Goal: Information Seeking & Learning: Learn about a topic

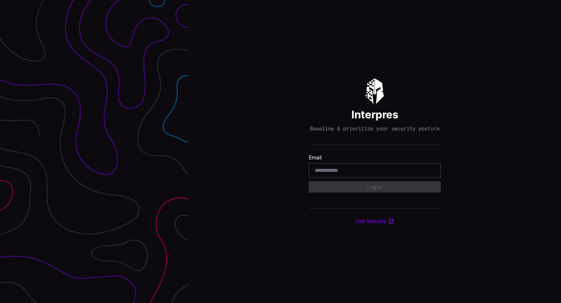
click at [321, 171] on input "email" at bounding box center [375, 170] width 120 height 7
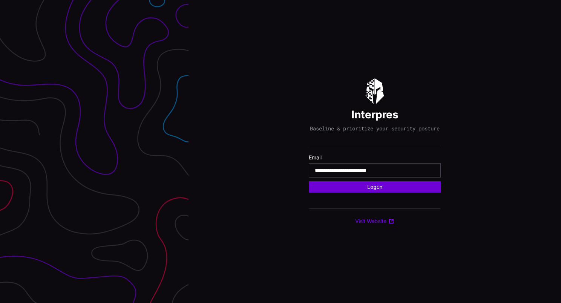
type input "**********"
click at [309, 181] on button "Login" at bounding box center [375, 186] width 132 height 11
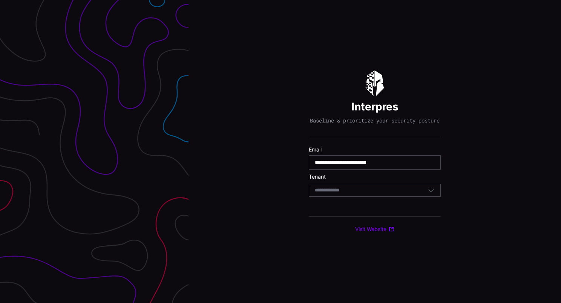
click at [362, 191] on div "Select Tenant" at bounding box center [371, 190] width 113 height 7
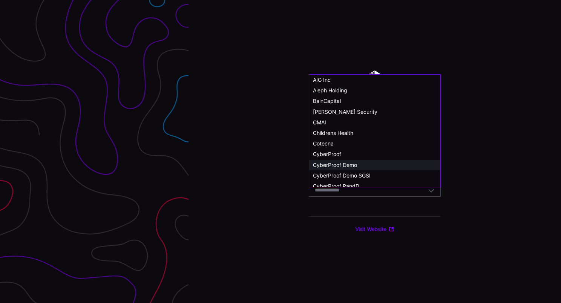
click at [355, 166] on span "CyberProof Demo" at bounding box center [335, 165] width 44 height 6
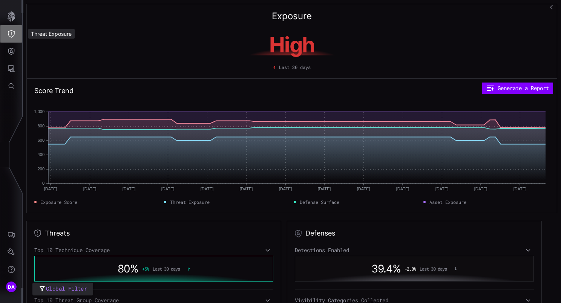
click at [8, 34] on icon "Threat Exposure" at bounding box center [12, 34] width 8 height 8
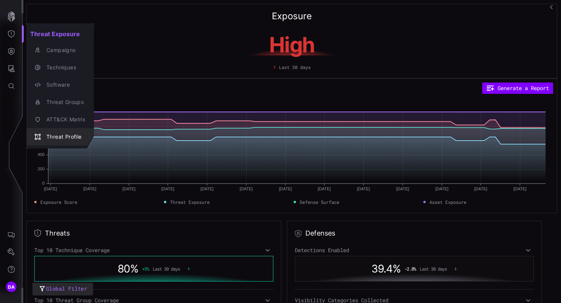
click at [60, 135] on div "Threat Profile" at bounding box center [64, 136] width 43 height 9
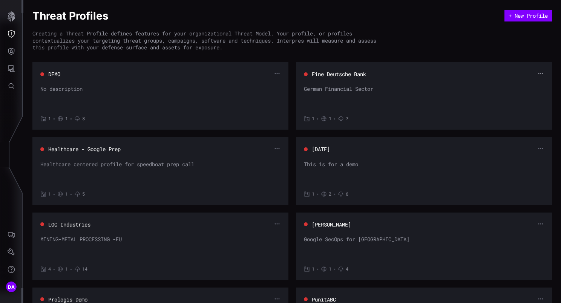
click at [537, 74] on icon "button" at bounding box center [540, 73] width 6 height 6
click at [519, 84] on div "Edit" at bounding box center [521, 85] width 22 height 7
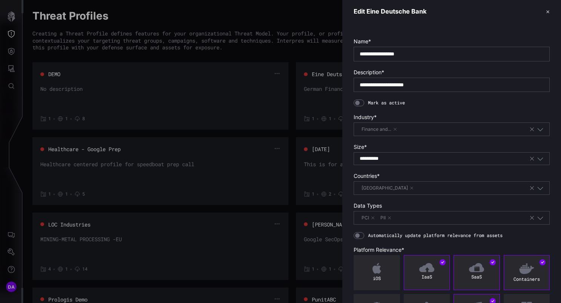
click at [360, 102] on div at bounding box center [358, 102] width 11 height 7
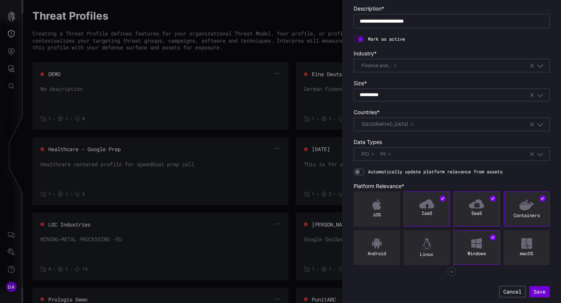
click at [531, 289] on button "Save" at bounding box center [539, 291] width 20 height 11
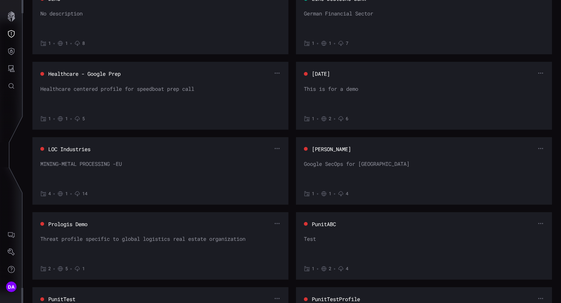
scroll to position [0, 0]
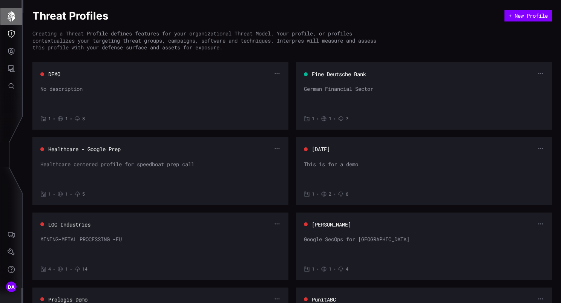
click at [13, 17] on icon "button" at bounding box center [12, 16] width 8 height 11
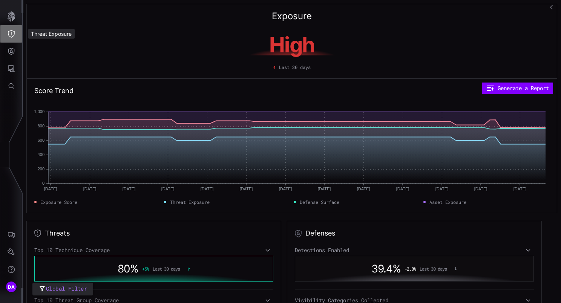
click at [12, 35] on icon "Threat Exposure" at bounding box center [12, 34] width 8 height 8
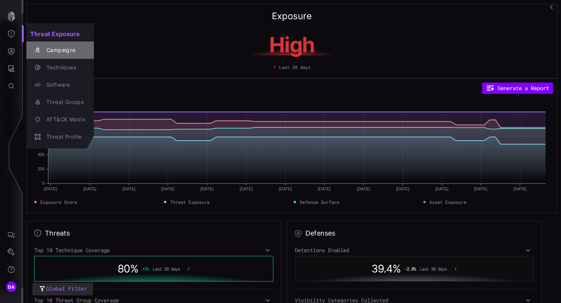
click at [69, 50] on div "Campaigns" at bounding box center [64, 50] width 43 height 9
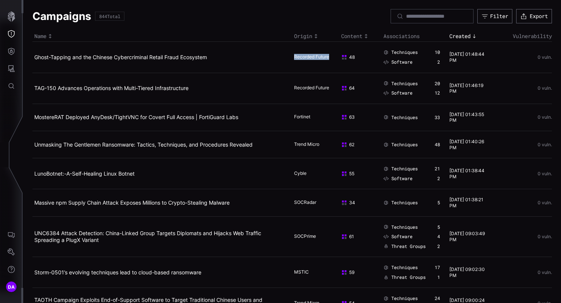
drag, startPoint x: 288, startPoint y: 57, endPoint x: 328, endPoint y: 58, distance: 40.0
click at [328, 58] on tr "Ghost-Tapping and the Chinese Cybercriminal Retail Fraud Ecosystem Recorded Fut…" at bounding box center [291, 57] width 519 height 31
drag, startPoint x: 298, startPoint y: 120, endPoint x: 323, endPoint y: 126, distance: 24.9
click at [323, 126] on td "Fortinet" at bounding box center [315, 117] width 47 height 27
click at [11, 31] on icon "Threat Exposure" at bounding box center [12, 34] width 8 height 8
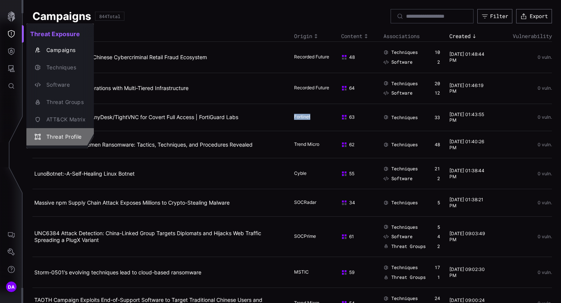
click at [68, 136] on div "Threat Profile" at bounding box center [64, 136] width 43 height 9
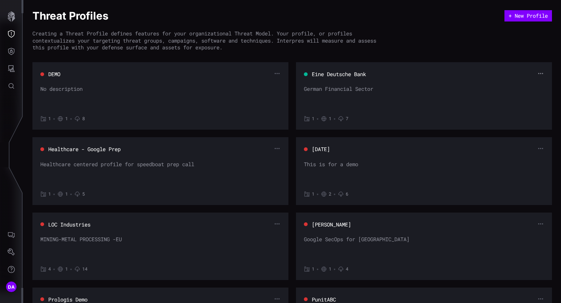
click at [538, 73] on icon "button" at bounding box center [540, 73] width 5 height 1
click at [520, 84] on div "Edit" at bounding box center [521, 85] width 22 height 7
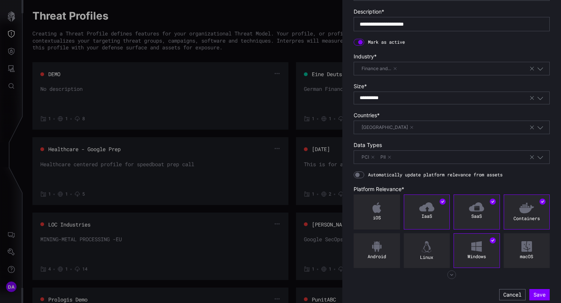
scroll to position [64, 0]
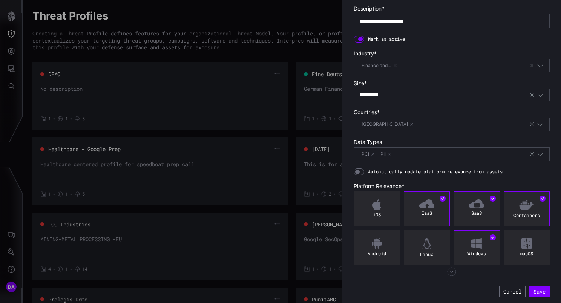
click at [448, 270] on icon "button" at bounding box center [451, 271] width 9 height 9
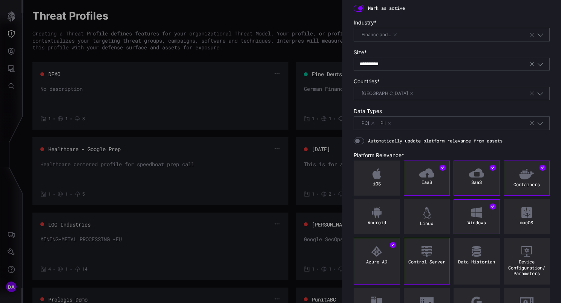
scroll to position [164, 0]
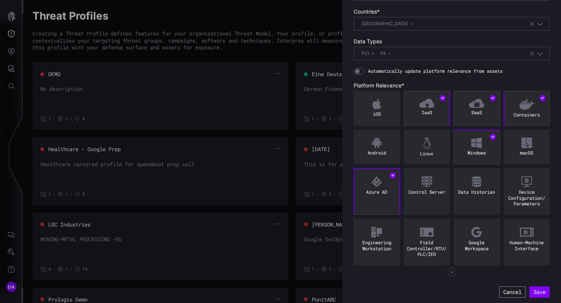
click at [502, 290] on button "Cancel" at bounding box center [512, 291] width 26 height 11
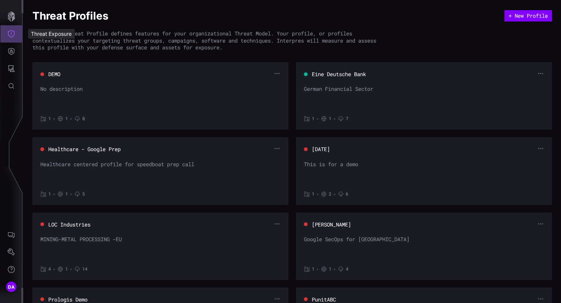
click at [12, 34] on icon "Threat Exposure" at bounding box center [12, 34] width 8 height 8
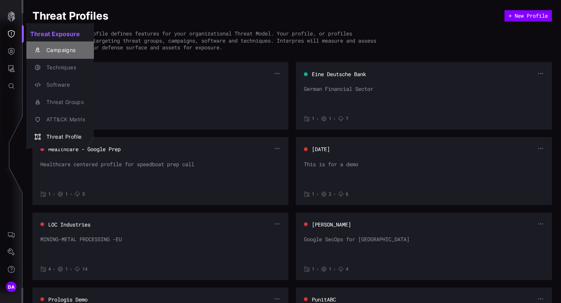
click at [61, 50] on div "Campaigns" at bounding box center [64, 50] width 43 height 9
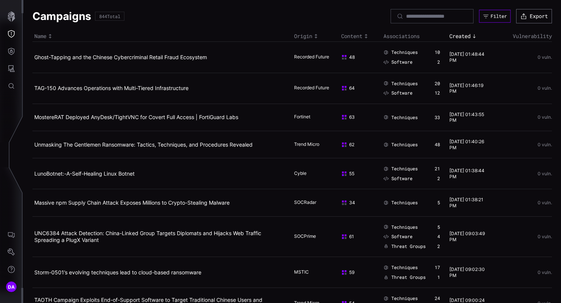
click at [490, 16] on div "Filter" at bounding box center [498, 16] width 16 height 6
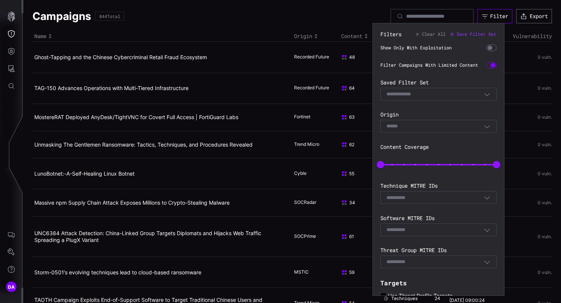
scroll to position [101, 0]
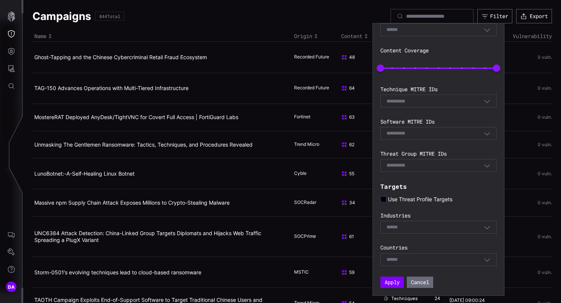
click at [384, 200] on icon at bounding box center [383, 199] width 6 height 6
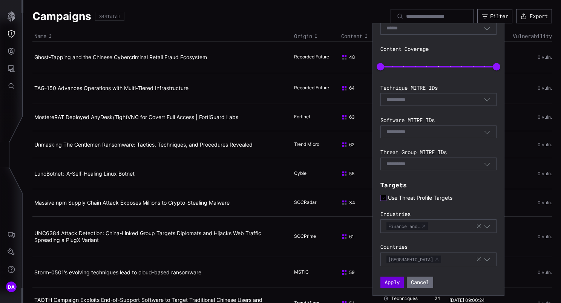
click at [393, 284] on button "Apply" at bounding box center [391, 282] width 23 height 11
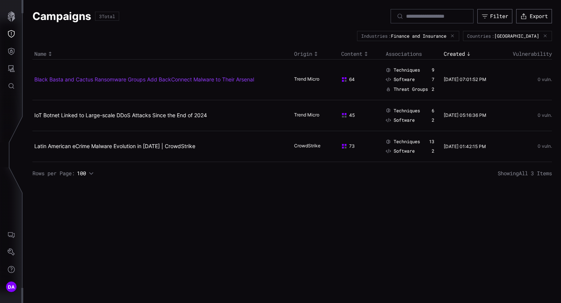
click at [89, 81] on link "Black Basta and Cactus Ransomware Groups Add BackConnect Malware to Their Arsen…" at bounding box center [144, 79] width 220 height 6
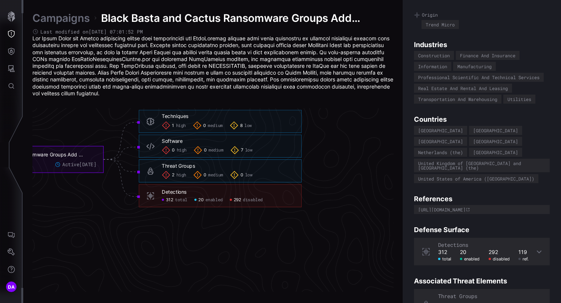
scroll to position [75, 0]
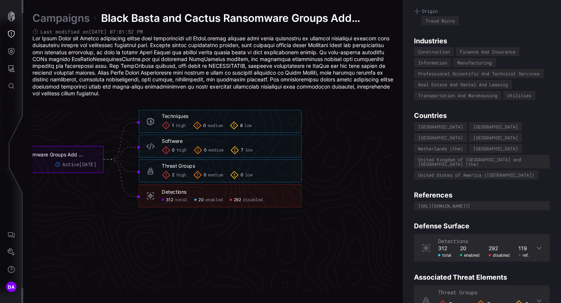
click at [537, 246] on icon at bounding box center [539, 247] width 5 height 3
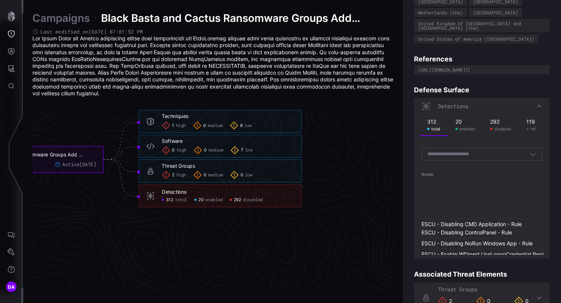
scroll to position [226, 0]
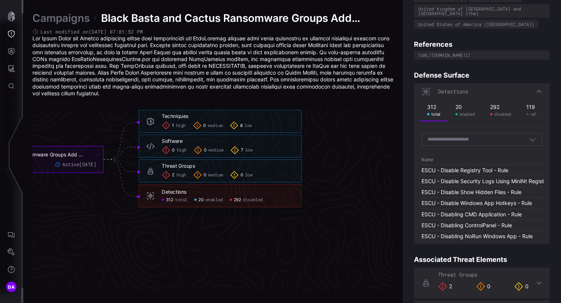
click at [529, 136] on icon "button" at bounding box center [532, 139] width 7 height 7
click at [266, 233] on icon "Black Basta and Cactus Ransomware Groups Add BackConnect Malware to Their Arsen…" at bounding box center [128, 160] width 1131 height 3392
click at [209, 200] on span "enabled" at bounding box center [213, 200] width 17 height 6
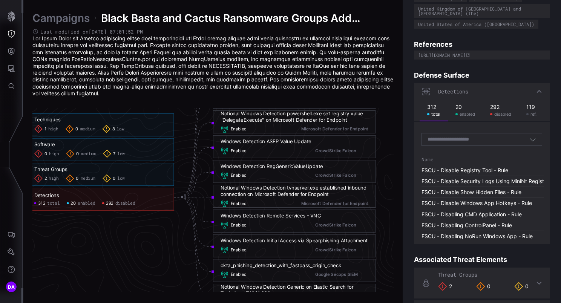
scroll to position [1645, 496]
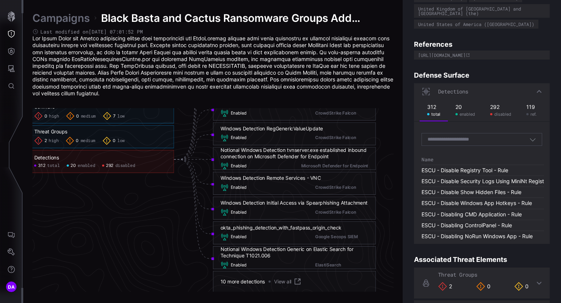
click at [111, 166] on span "292" at bounding box center [110, 166] width 8 height 6
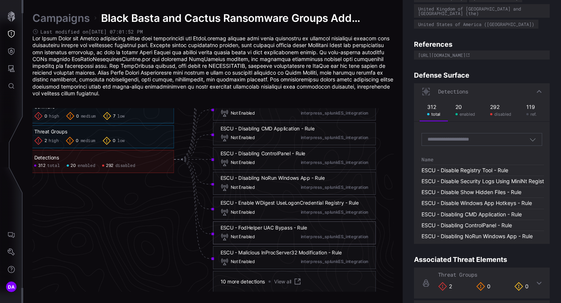
scroll to position [1682, 496]
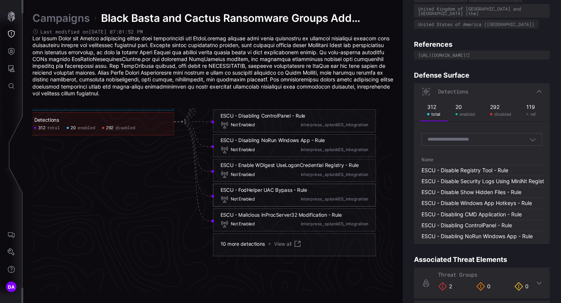
click link "View all"
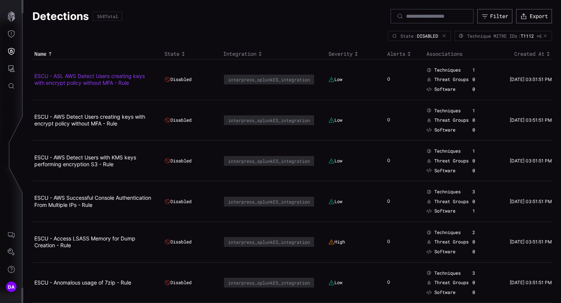
click at [125, 76] on link "ESCU - ASL AWS Detect Users creating keys with encrypt policy without MFA - Rule" at bounding box center [89, 79] width 110 height 13
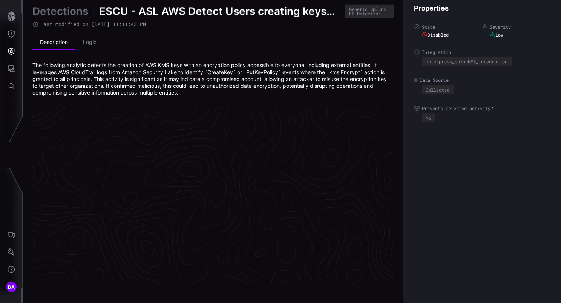
scroll to position [1610, 387]
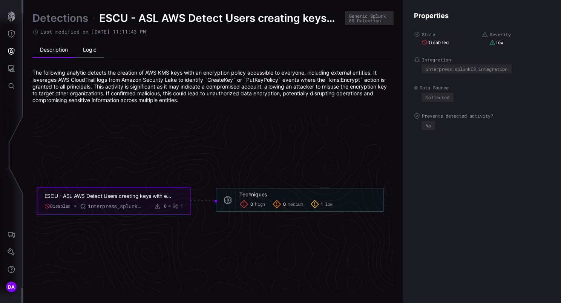
click at [89, 48] on li "Logic" at bounding box center [89, 50] width 29 height 15
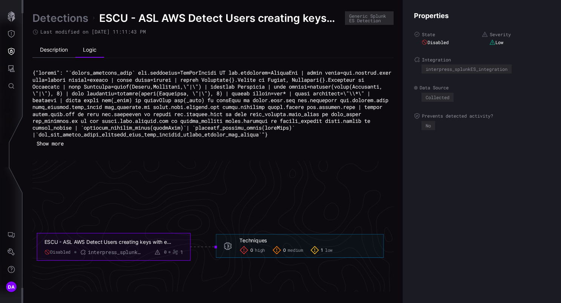
click at [56, 50] on li "Description" at bounding box center [53, 50] width 43 height 15
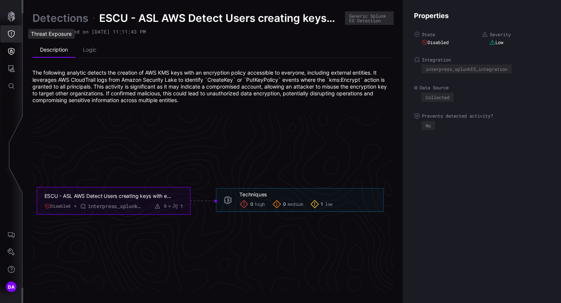
click at [13, 33] on icon "Threat Exposure" at bounding box center [12, 34] width 8 height 8
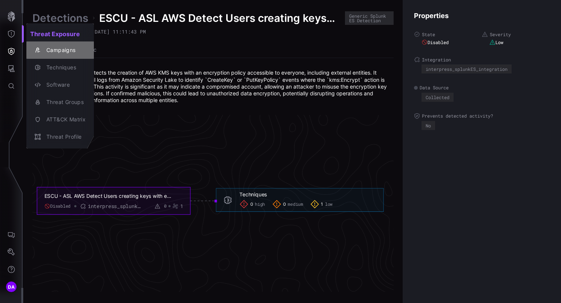
click at [72, 48] on div "Campaigns" at bounding box center [64, 50] width 43 height 9
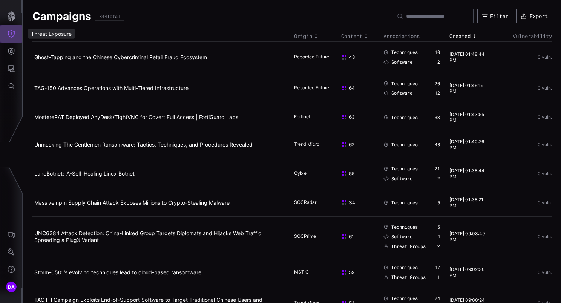
click at [12, 35] on icon "Threat Exposure" at bounding box center [12, 34] width 8 height 8
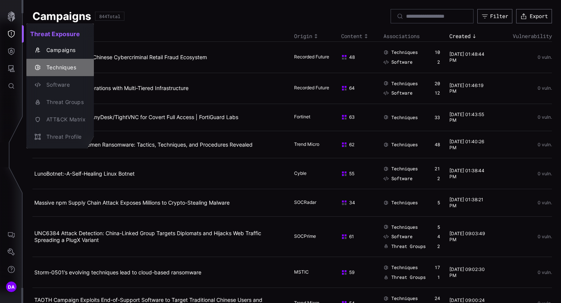
click at [58, 66] on div "Techniques" at bounding box center [64, 67] width 43 height 9
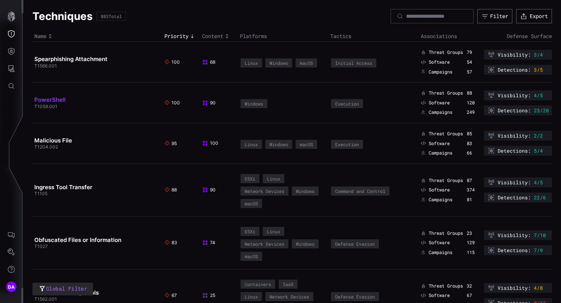
click at [55, 99] on link "PowerShell" at bounding box center [49, 99] width 31 height 7
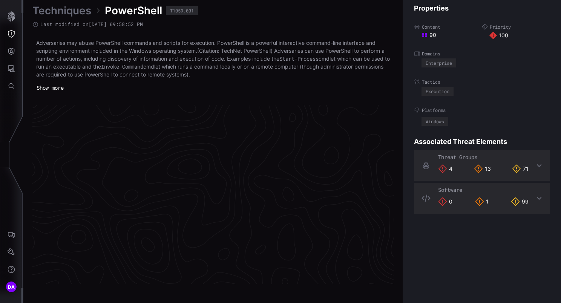
scroll to position [1609, 387]
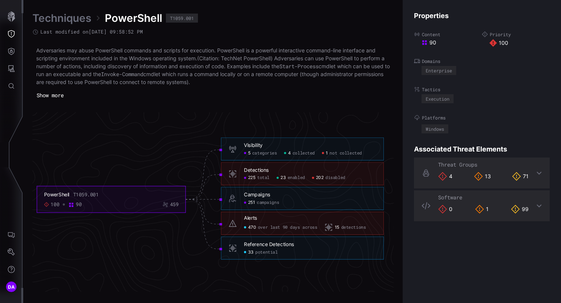
click at [293, 178] on span "enabled" at bounding box center [296, 178] width 17 height 6
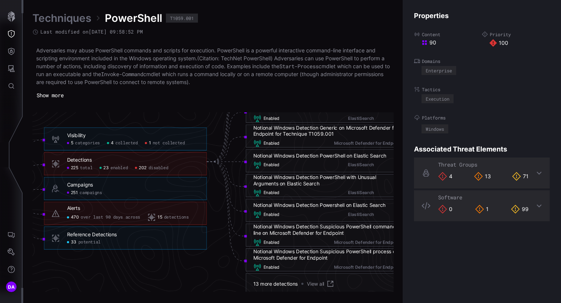
scroll to position [1646, 451]
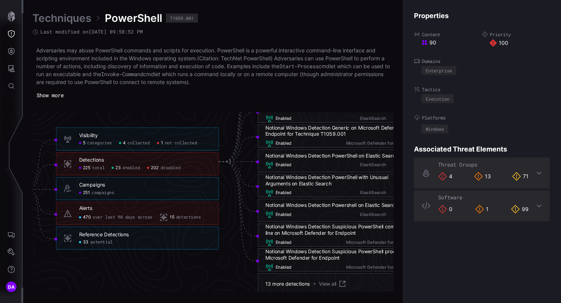
click at [173, 168] on span "disabled" at bounding box center [171, 168] width 20 height 6
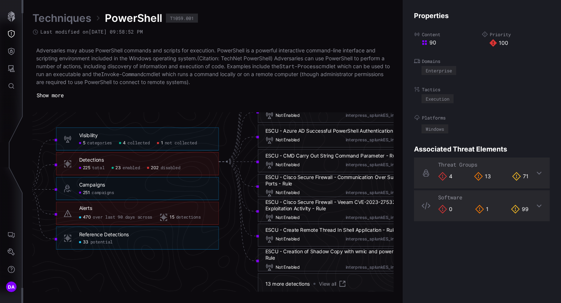
click at [196, 218] on span "detections" at bounding box center [188, 218] width 25 height 6
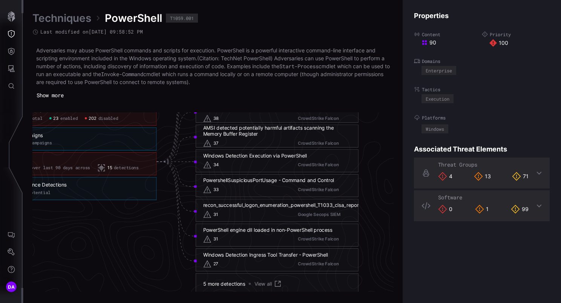
scroll to position [1646, 449]
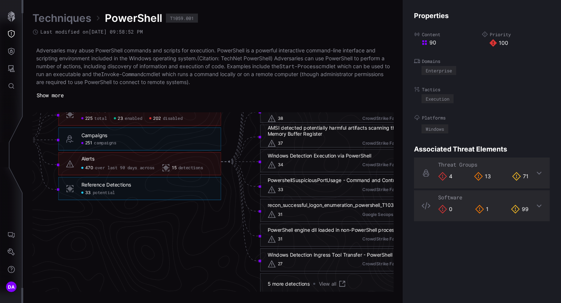
click at [106, 192] on span "potential" at bounding box center [104, 193] width 22 height 6
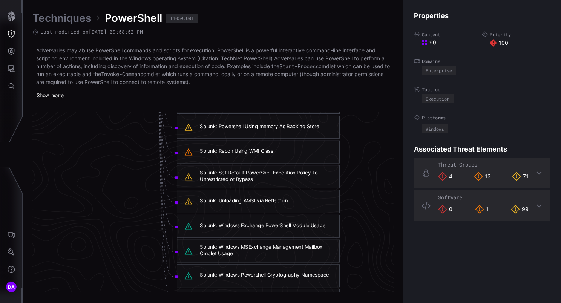
scroll to position [1948, 531]
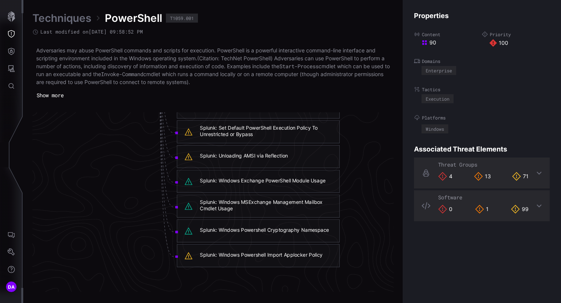
click at [279, 230] on div "Splunk: Windows Powershell Cryptography Namespace" at bounding box center [264, 230] width 129 height 6
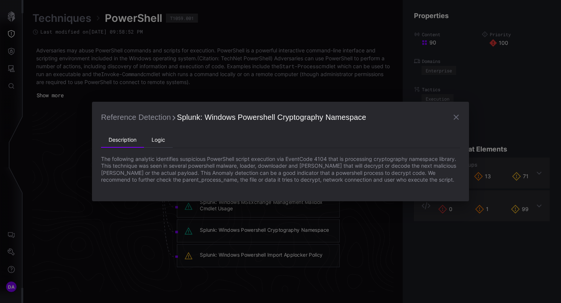
click at [160, 138] on li "Logic" at bounding box center [158, 140] width 29 height 15
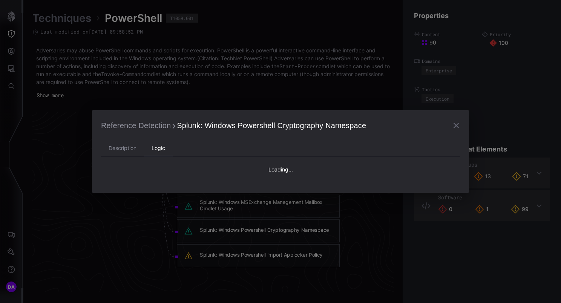
type textarea "**********"
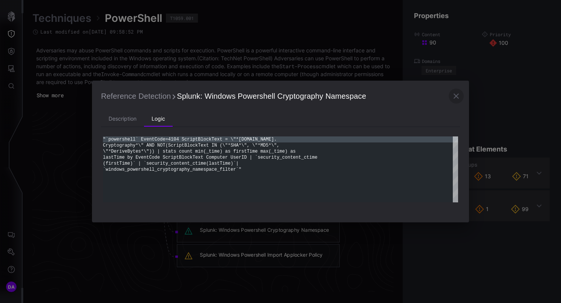
click at [457, 94] on icon "button" at bounding box center [455, 96] width 9 height 9
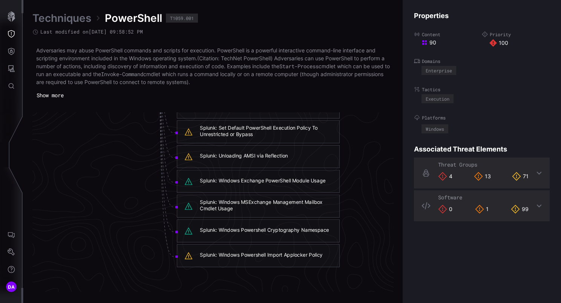
click at [58, 20] on link "Techniques" at bounding box center [61, 18] width 59 height 14
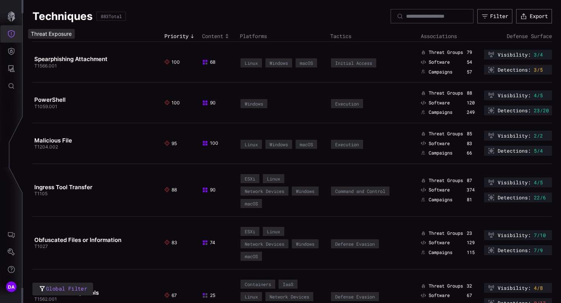
click at [12, 35] on icon "Threat Exposure" at bounding box center [12, 34] width 8 height 8
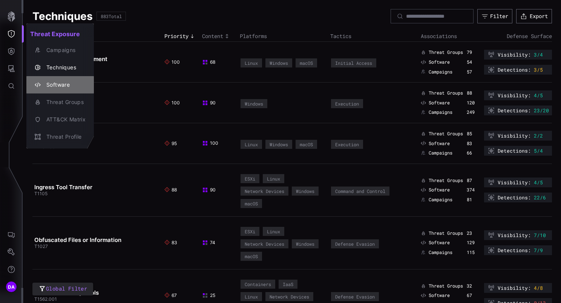
click at [57, 87] on div "Software" at bounding box center [64, 84] width 43 height 9
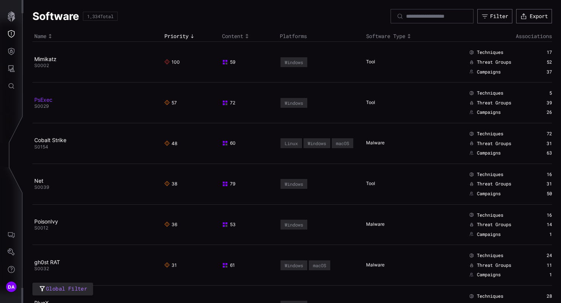
click at [47, 99] on link "PsExec" at bounding box center [43, 99] width 18 height 6
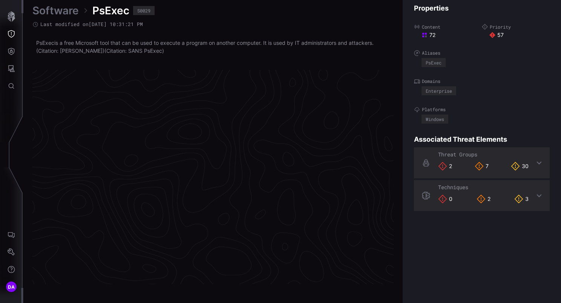
scroll to position [1591, 387]
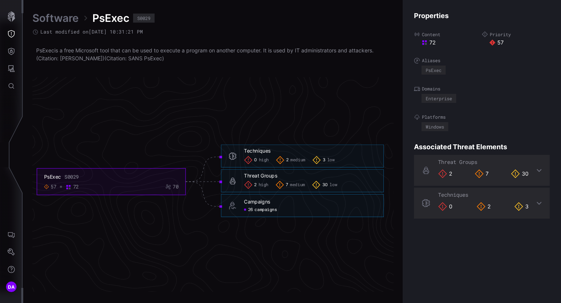
click at [264, 210] on span "campaigns" at bounding box center [265, 210] width 22 height 6
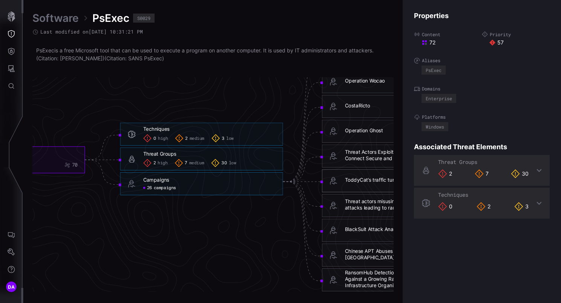
click at [365, 179] on div "ToddyCat’s traffic tunneling and data extraction tools" at bounding box center [407, 180] width 124 height 6
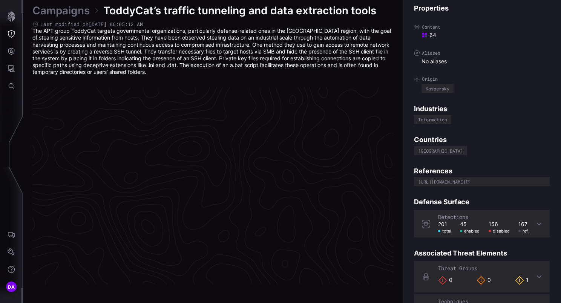
scroll to position [1600, 387]
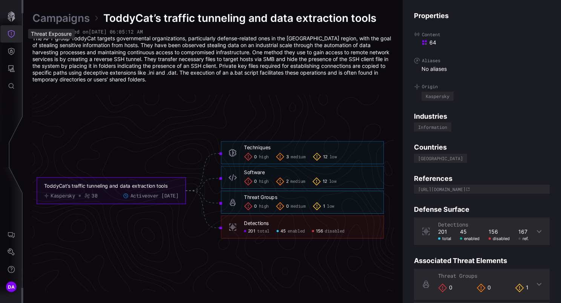
click at [9, 33] on icon "Threat Exposure" at bounding box center [12, 34] width 8 height 8
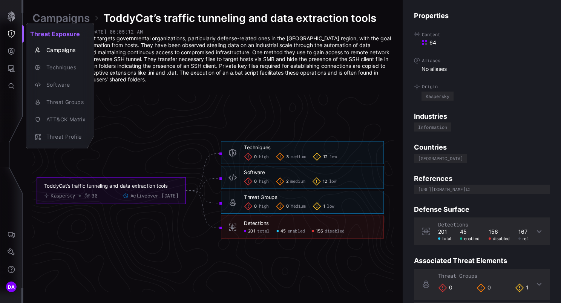
click at [13, 53] on div at bounding box center [280, 151] width 561 height 303
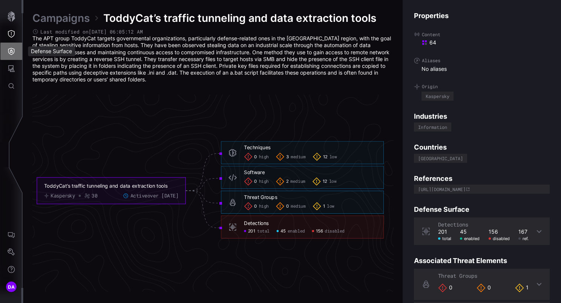
click at [9, 52] on icon "Defense Surface" at bounding box center [12, 51] width 8 height 8
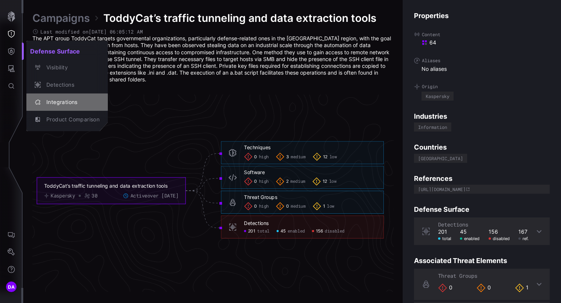
click at [71, 103] on div "Integrations" at bounding box center [71, 102] width 57 height 9
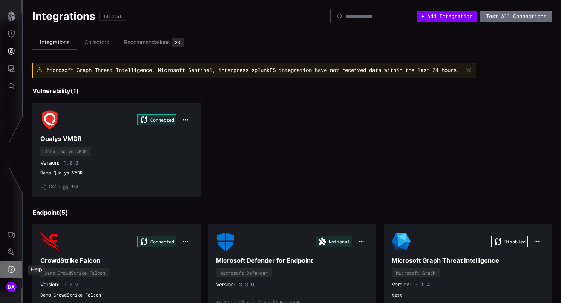
click at [13, 270] on icon "Help" at bounding box center [12, 270] width 8 height 8
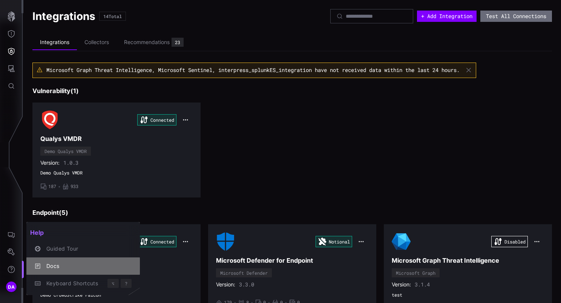
click at [58, 267] on div "Docs" at bounding box center [87, 266] width 89 height 9
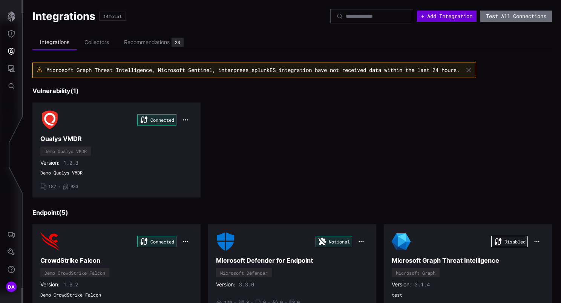
click at [457, 18] on button "+ Add Integration" at bounding box center [447, 16] width 60 height 11
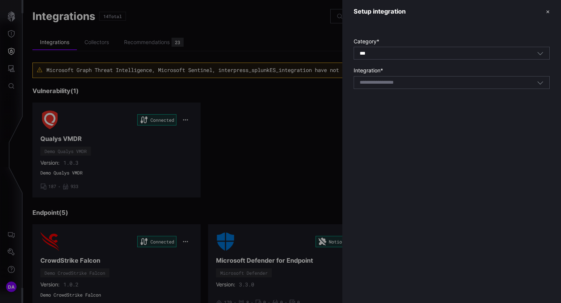
click at [430, 85] on div "Select integration" at bounding box center [448, 82] width 177 height 7
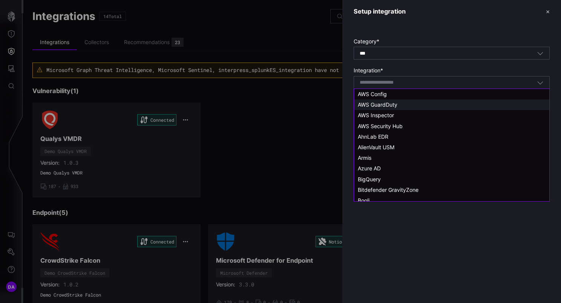
click at [402, 107] on div "AWS GuardDuty" at bounding box center [452, 104] width 188 height 7
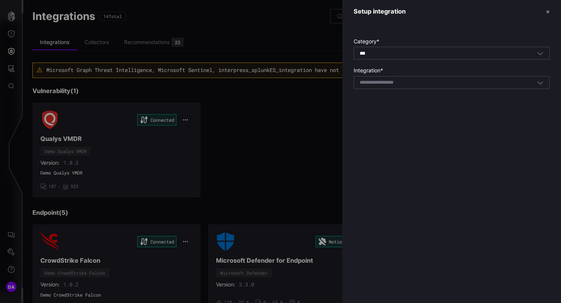
type input "**********"
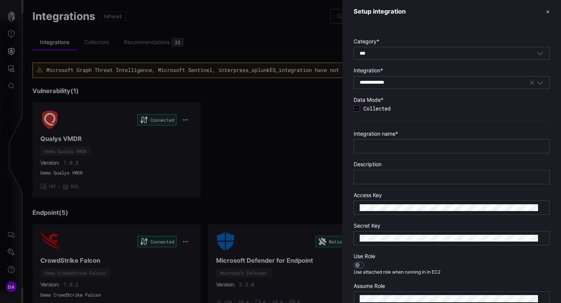
click at [546, 11] on button "✕" at bounding box center [548, 12] width 4 height 8
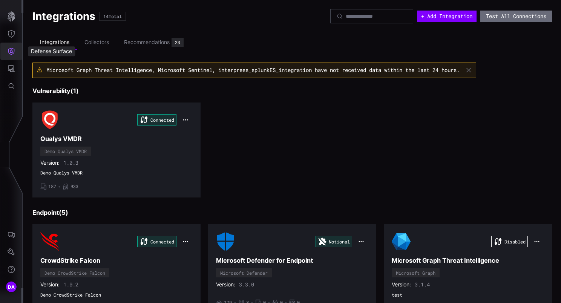
click at [11, 51] on icon "Defense Surface" at bounding box center [12, 51] width 8 height 8
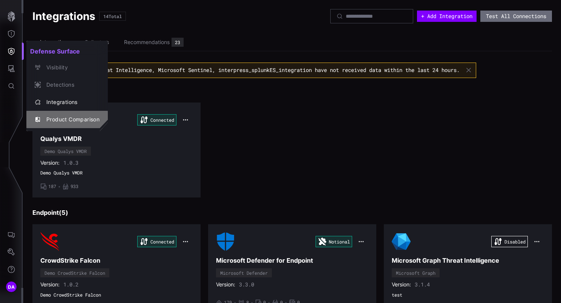
click at [78, 119] on div "Product Comparison" at bounding box center [71, 119] width 57 height 9
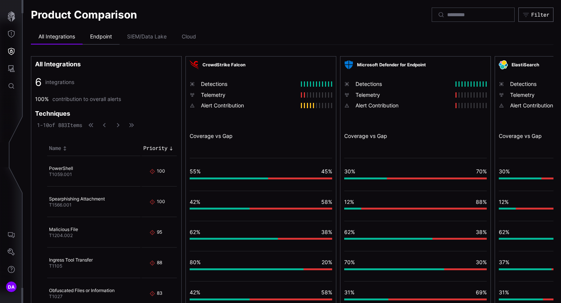
click at [107, 34] on li "Endpoint" at bounding box center [101, 36] width 37 height 15
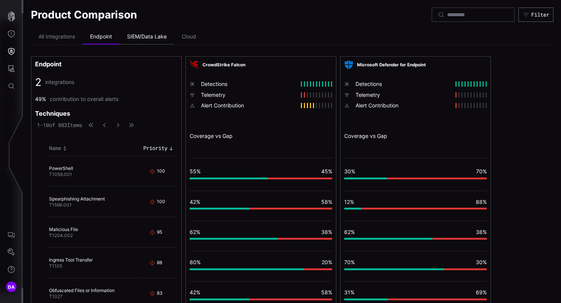
click at [148, 35] on li "SIEM/Data Lake" at bounding box center [146, 36] width 55 height 15
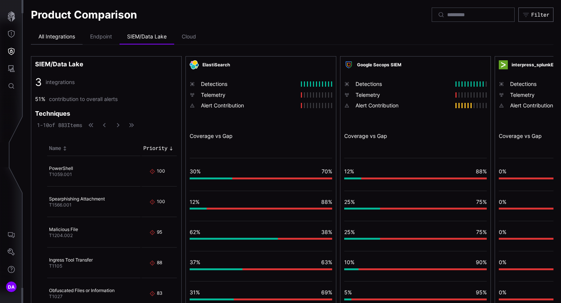
click at [59, 36] on li "All Integrations" at bounding box center [57, 36] width 52 height 15
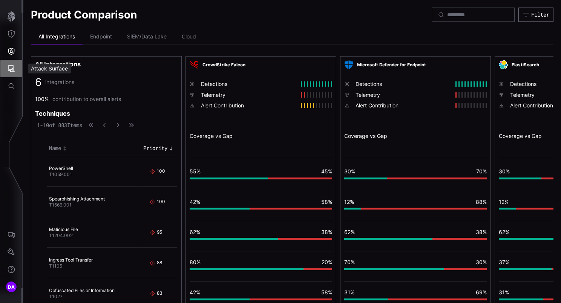
click at [9, 67] on icon "Attack Surface" at bounding box center [12, 69] width 8 height 8
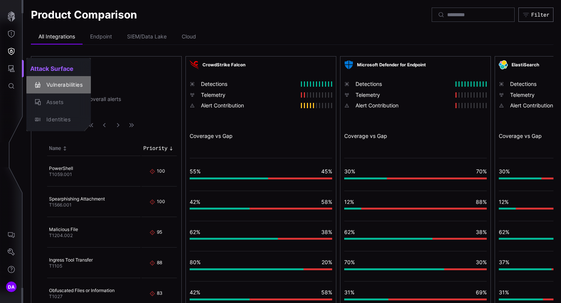
click at [69, 87] on div "Vulnerabilities" at bounding box center [63, 84] width 40 height 9
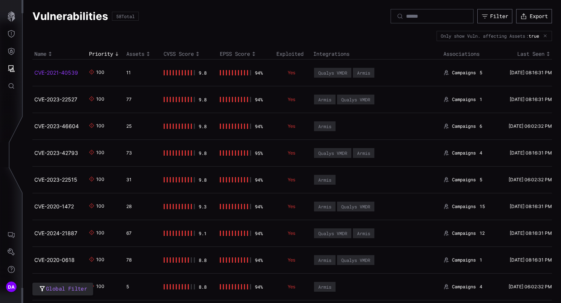
click at [46, 69] on link "CVE-2021-40539" at bounding box center [56, 72] width 44 height 6
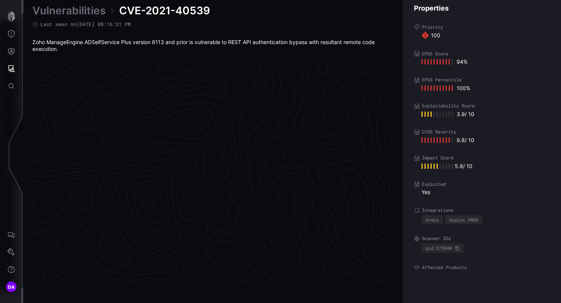
scroll to position [1588, 387]
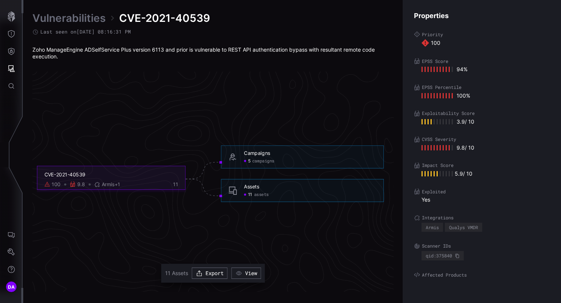
click at [257, 194] on span "assets" at bounding box center [261, 195] width 15 height 6
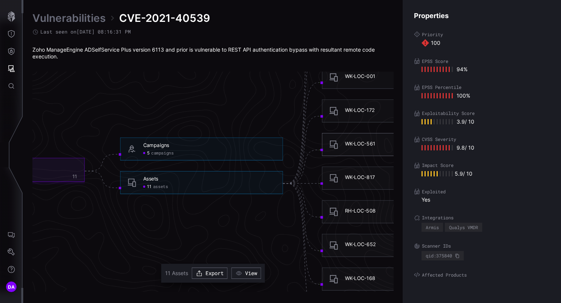
click at [361, 145] on div "WK-LOC-561" at bounding box center [360, 143] width 31 height 6
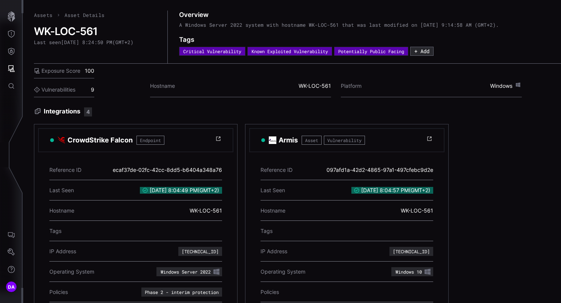
click at [45, 15] on link "Assets" at bounding box center [43, 15] width 18 height 7
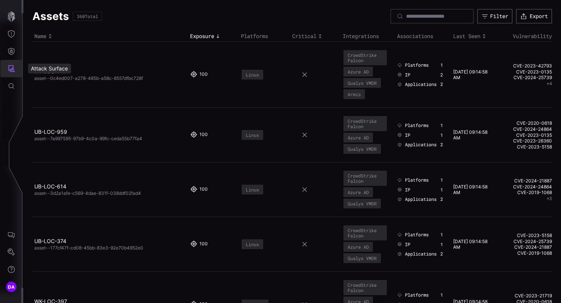
click at [14, 68] on icon "Attack Surface" at bounding box center [12, 69] width 8 height 8
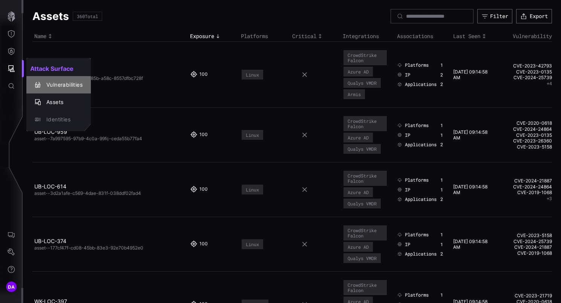
click at [64, 84] on div "Vulnerabilities" at bounding box center [63, 84] width 40 height 9
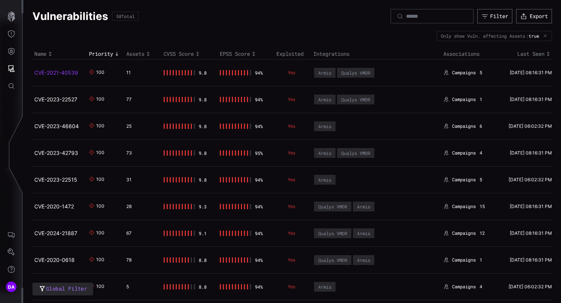
click at [49, 72] on link "CVE-2021-40539" at bounding box center [56, 72] width 44 height 6
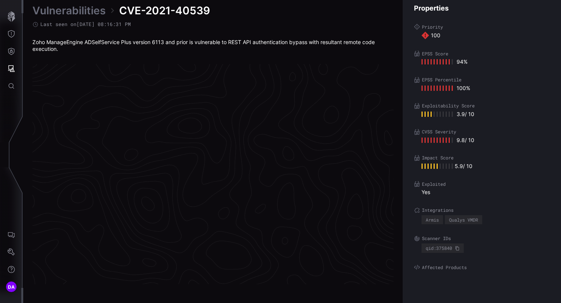
scroll to position [1588, 387]
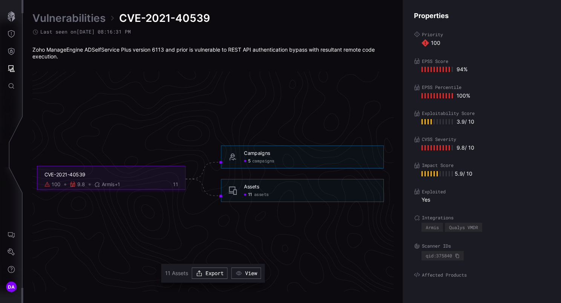
click at [259, 161] on span "campaigns" at bounding box center [263, 161] width 22 height 6
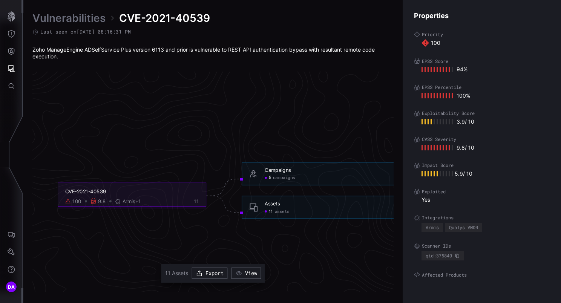
scroll to position [1588, 262]
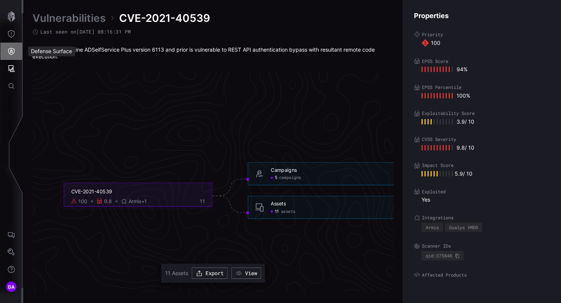
click at [11, 53] on icon "Defense Surface" at bounding box center [12, 51] width 8 height 8
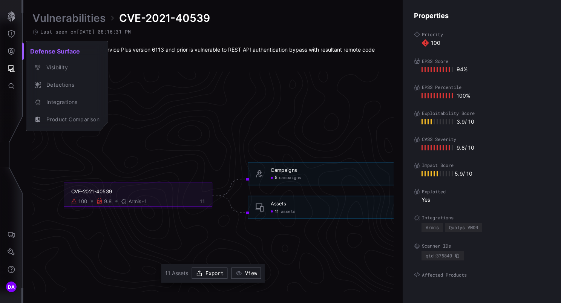
click at [12, 68] on div at bounding box center [280, 151] width 561 height 303
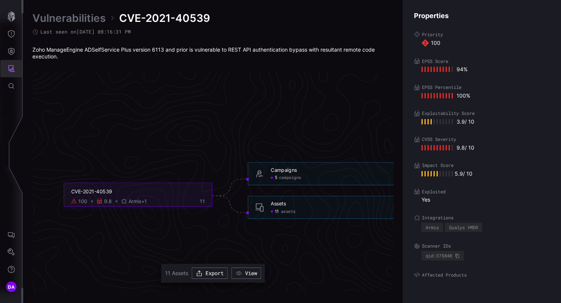
click at [10, 69] on icon "Attack Surface" at bounding box center [12, 69] width 8 height 8
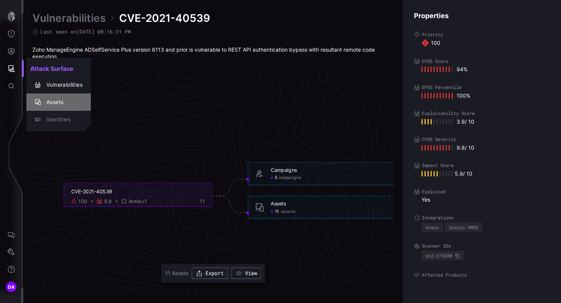
click at [56, 99] on div "Assets" at bounding box center [63, 102] width 40 height 9
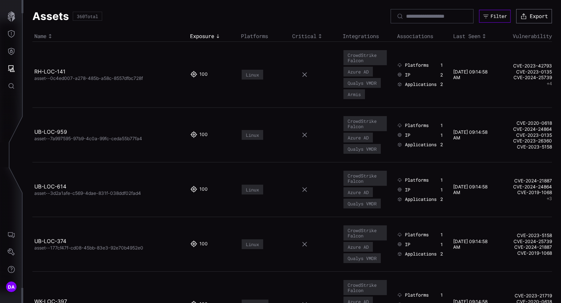
click at [494, 11] on button "Filter" at bounding box center [495, 16] width 32 height 13
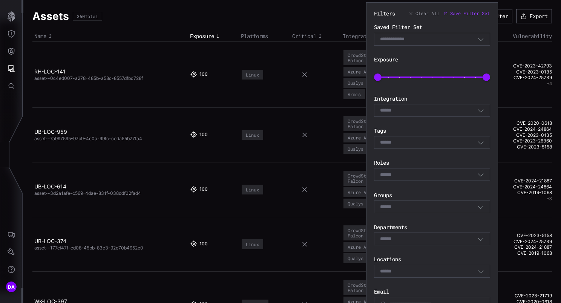
click at [450, 109] on div "Select" at bounding box center [428, 110] width 97 height 7
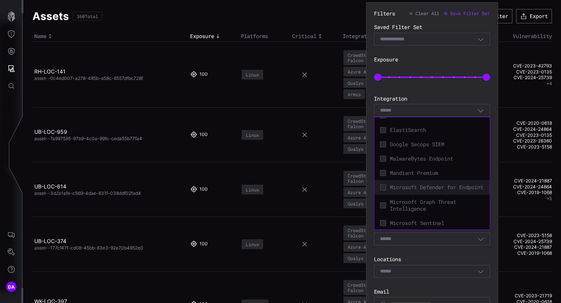
scroll to position [75, 0]
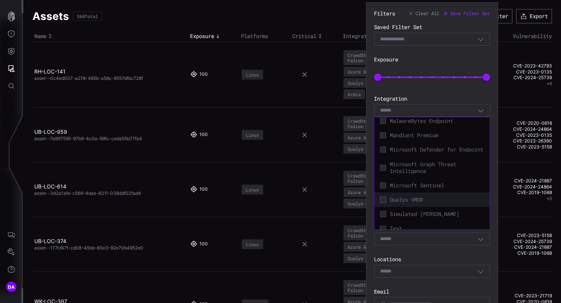
click at [382, 203] on icon at bounding box center [383, 200] width 6 height 6
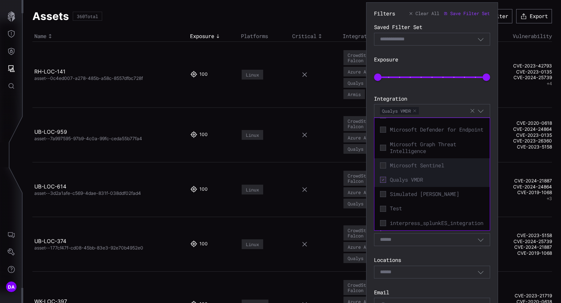
scroll to position [72, 0]
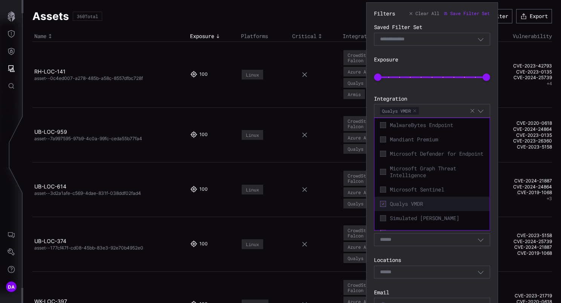
click at [383, 207] on icon at bounding box center [383, 204] width 6 height 6
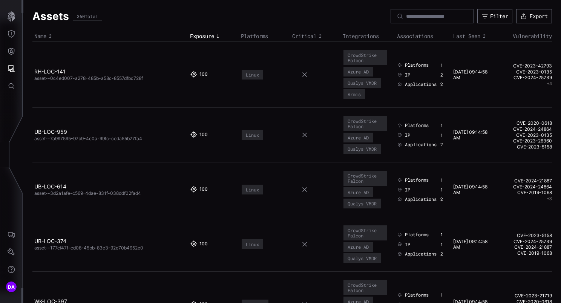
click at [330, 15] on div "Assets 360 Total Filter Export" at bounding box center [291, 16] width 519 height 14
click at [529, 15] on button "Export" at bounding box center [533, 16] width 35 height 14
click at [12, 69] on icon "Attack Surface" at bounding box center [11, 68] width 7 height 7
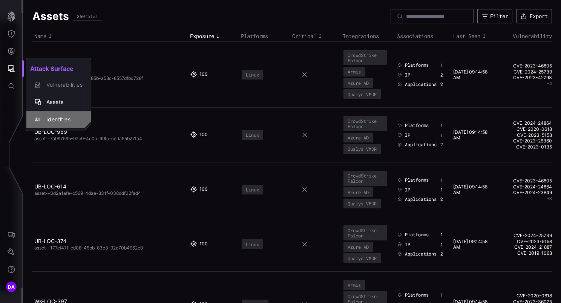
click at [61, 120] on div "Identities" at bounding box center [63, 119] width 40 height 9
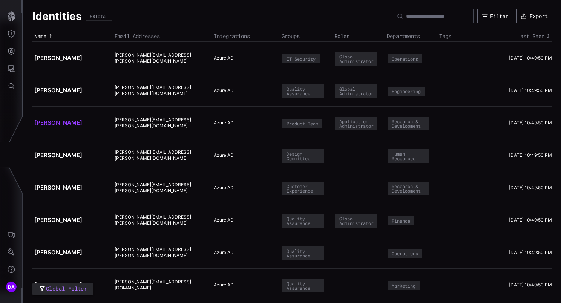
click at [49, 122] on link "[PERSON_NAME]" at bounding box center [58, 122] width 48 height 7
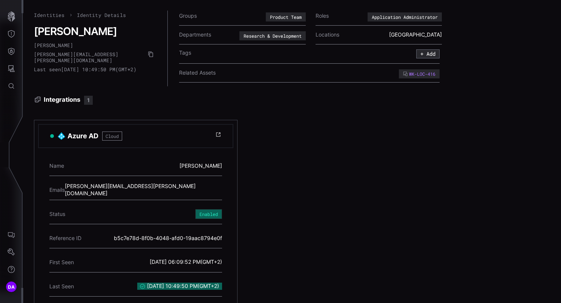
click at [403, 75] on div "WK-LOC-416" at bounding box center [419, 74] width 32 height 5
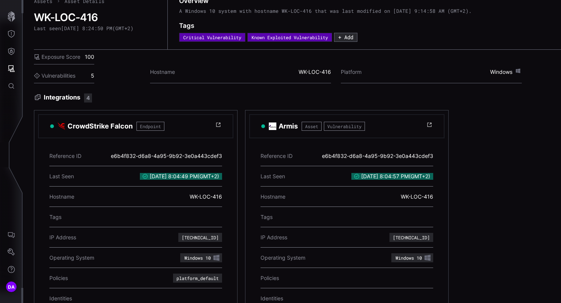
scroll to position [0, 0]
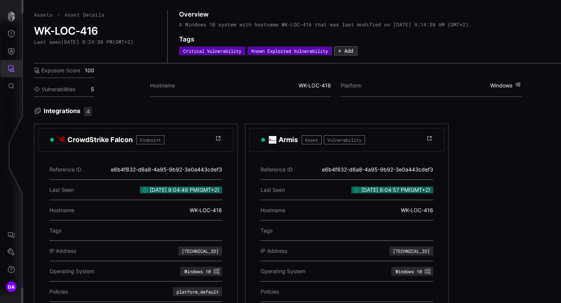
click at [12, 72] on icon "Attack Surface" at bounding box center [11, 68] width 7 height 7
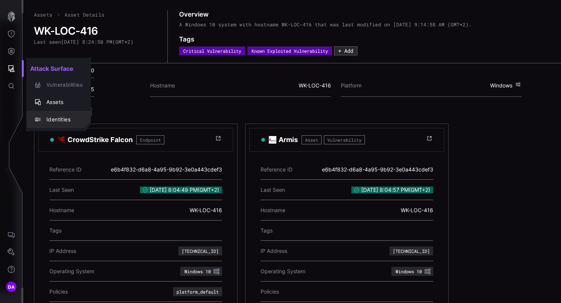
click at [51, 118] on div "Identities" at bounding box center [63, 119] width 40 height 9
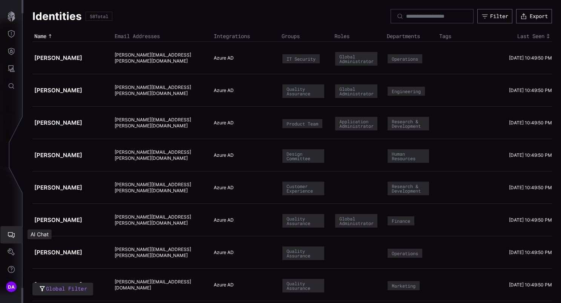
click at [12, 235] on icon "AI Chat" at bounding box center [12, 235] width 8 height 8
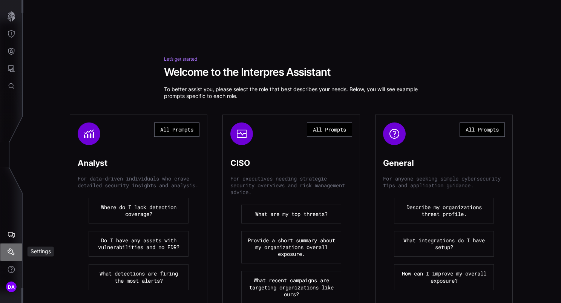
click at [11, 255] on icon "Settings" at bounding box center [12, 252] width 8 height 8
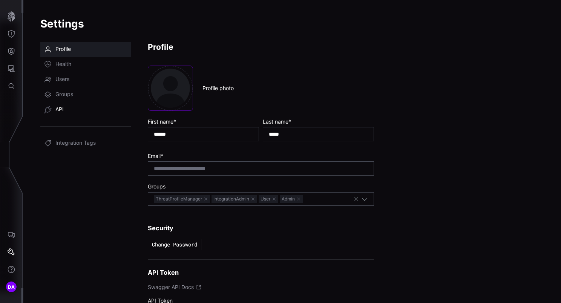
click at [59, 108] on span "API" at bounding box center [59, 110] width 8 height 8
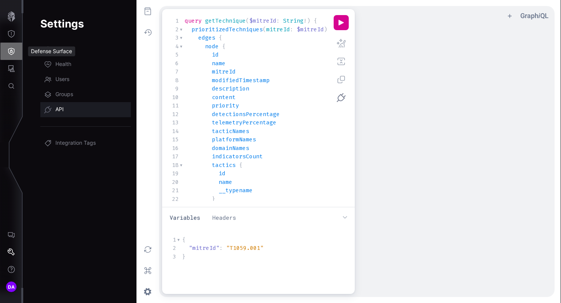
click at [14, 51] on icon "Defense Surface" at bounding box center [11, 51] width 6 height 7
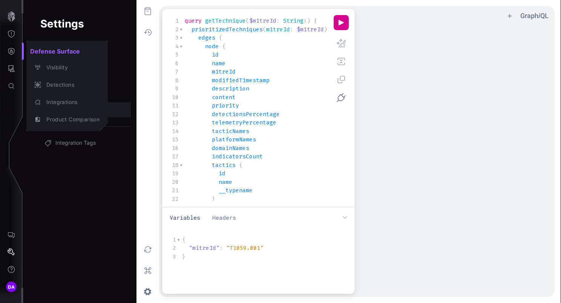
click at [12, 32] on div at bounding box center [280, 151] width 561 height 303
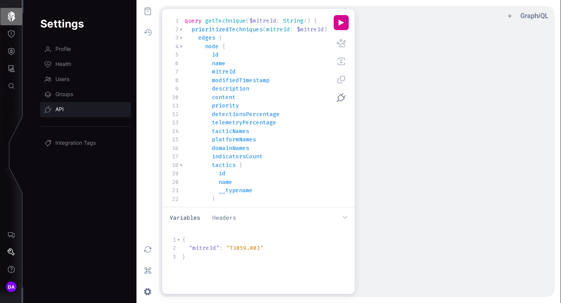
click at [11, 18] on icon "button" at bounding box center [11, 16] width 11 height 11
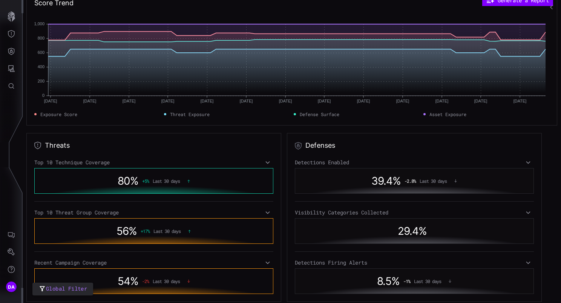
scroll to position [38, 0]
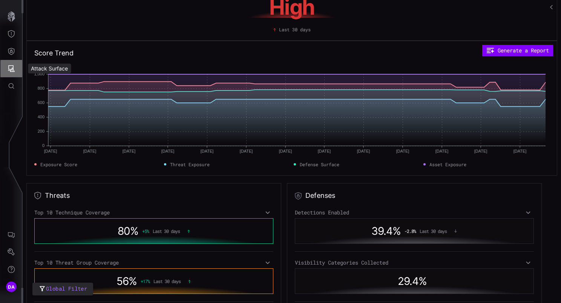
click at [12, 69] on icon "Attack Surface" at bounding box center [11, 68] width 7 height 7
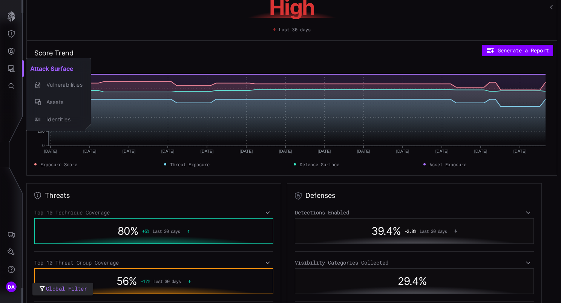
click at [254, 179] on div at bounding box center [280, 151] width 561 height 303
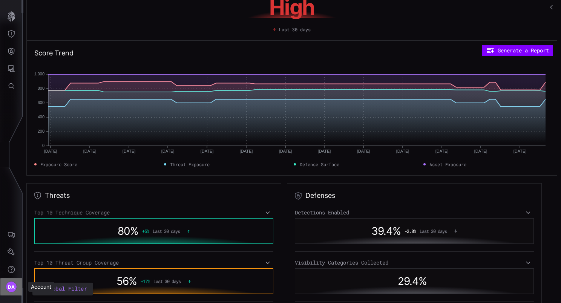
click at [15, 287] on div "DA" at bounding box center [11, 286] width 11 height 11
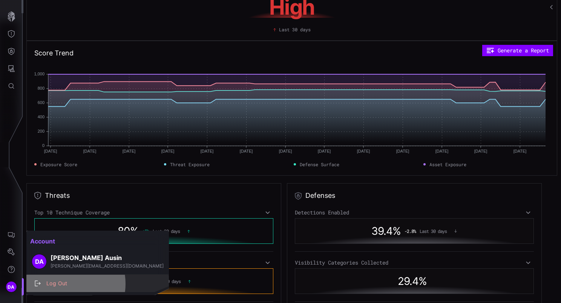
click at [63, 284] on div "Log Out" at bounding box center [102, 283] width 118 height 9
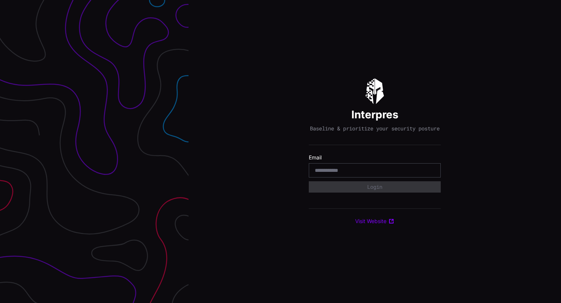
click at [338, 174] on input "email" at bounding box center [375, 170] width 120 height 7
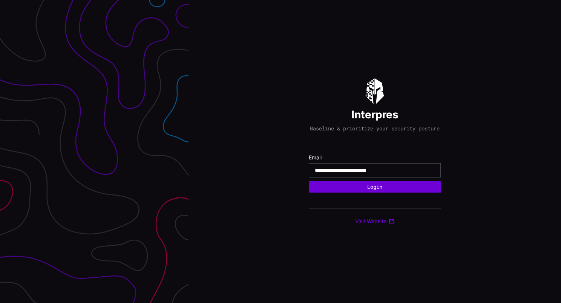
type input "**********"
click at [381, 190] on button "Login" at bounding box center [374, 186] width 129 height 11
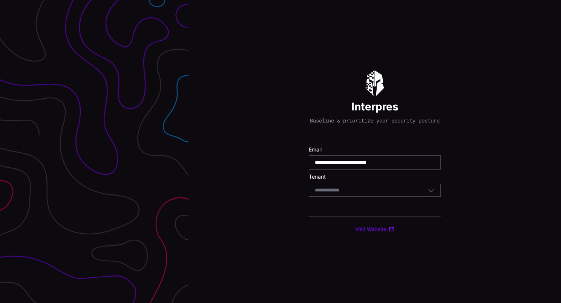
click at [377, 192] on div "Select Tenant" at bounding box center [371, 190] width 113 height 7
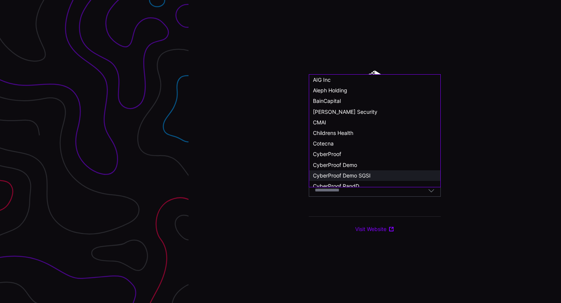
click at [366, 176] on span "CyberProof Demo SGSI" at bounding box center [342, 175] width 58 height 6
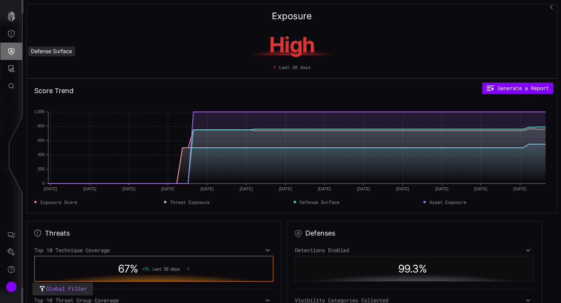
click at [11, 50] on icon "Defense Surface" at bounding box center [12, 51] width 8 height 8
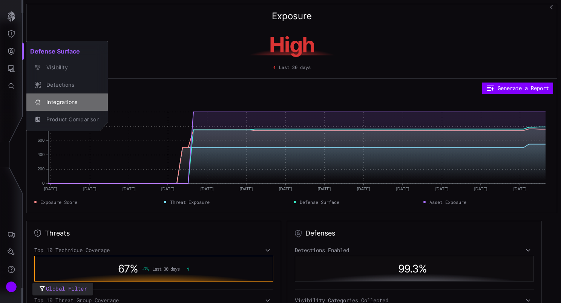
click at [59, 102] on div "Integrations" at bounding box center [71, 102] width 57 height 9
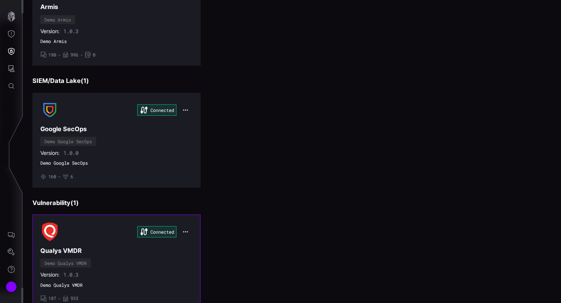
scroll to position [338, 0]
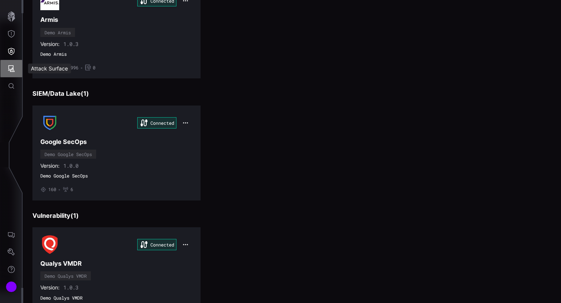
click at [8, 70] on icon "Attack Surface" at bounding box center [12, 69] width 8 height 8
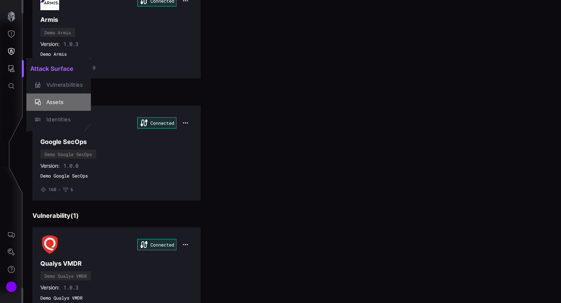
click at [59, 102] on div "Assets" at bounding box center [63, 102] width 40 height 9
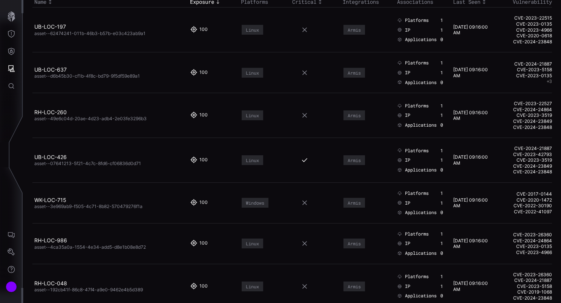
scroll to position [75, 0]
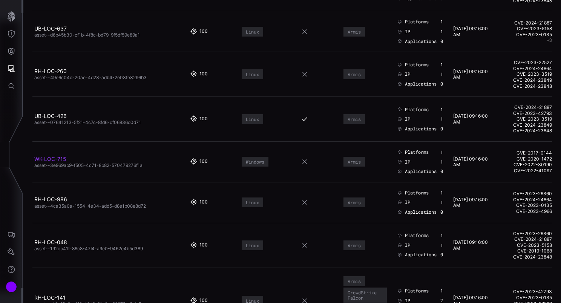
click at [49, 157] on link "WK-LOC-715" at bounding box center [50, 159] width 32 height 6
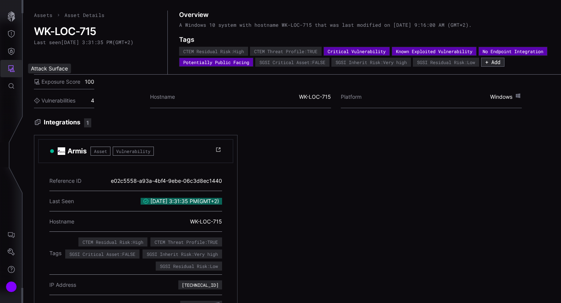
click at [12, 68] on icon "Attack Surface" at bounding box center [11, 68] width 7 height 7
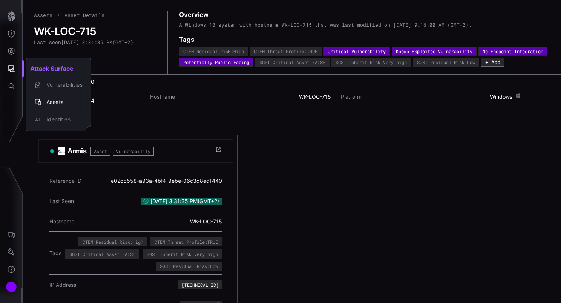
click at [8, 51] on div at bounding box center [280, 151] width 561 height 303
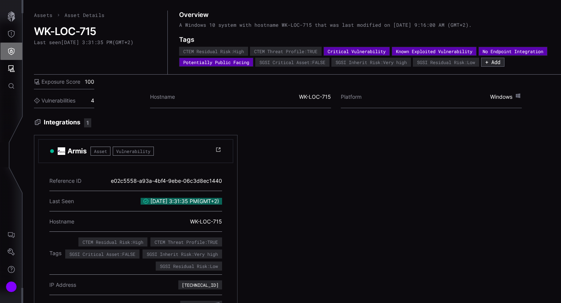
click at [11, 52] on icon "Defense Surface" at bounding box center [12, 51] width 8 height 8
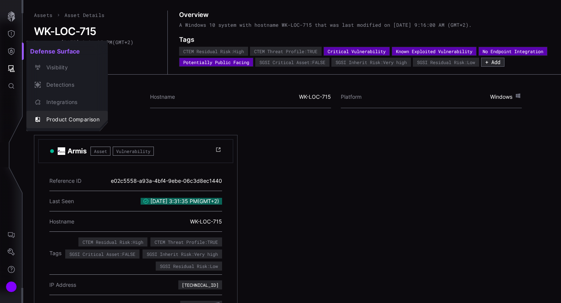
click at [89, 120] on div "Product Comparison" at bounding box center [71, 119] width 57 height 9
